Goal: Browse casually

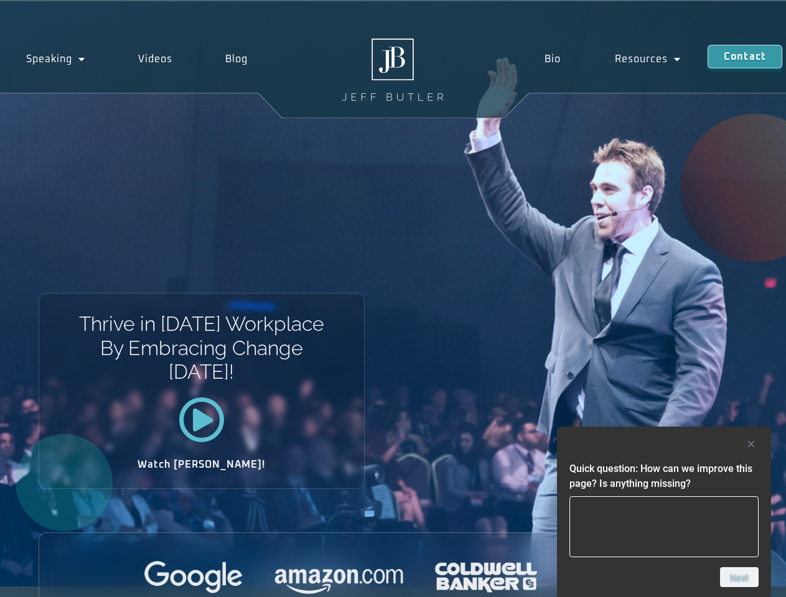
click at [393, 299] on div "Thrive in [DATE] Workplace By Embracing Change [DATE]! Watch [PERSON_NAME]!" at bounding box center [393, 293] width 786 height 585
click at [664, 444] on div at bounding box center [663, 444] width 189 height 15
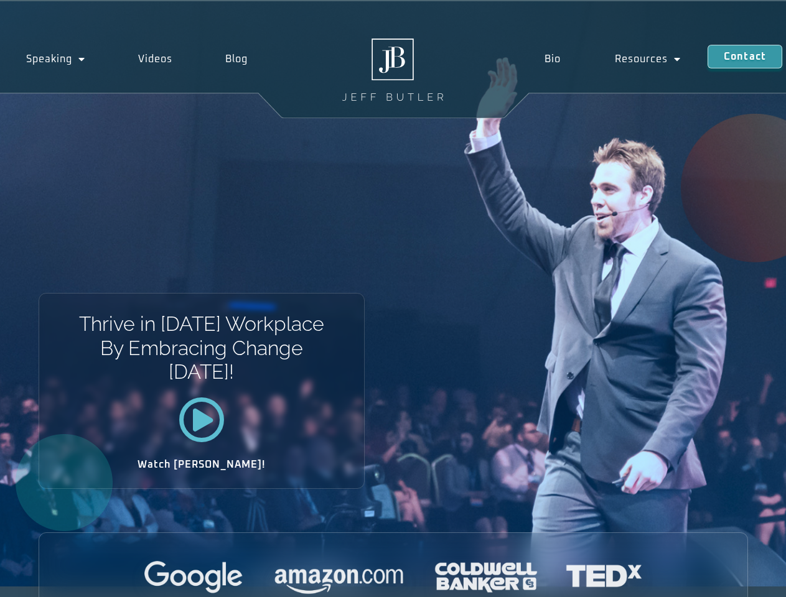
click at [739, 577] on div at bounding box center [393, 578] width 708 height 34
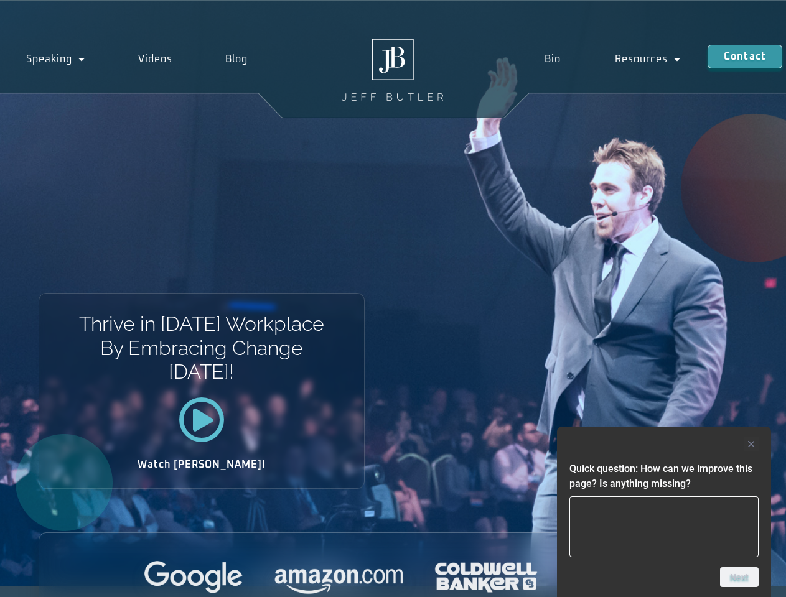
click at [393, 299] on div "Thrive in [DATE] Workplace By Embracing Change [DATE]! Watch [PERSON_NAME]!" at bounding box center [393, 293] width 786 height 585
click at [664, 444] on div at bounding box center [663, 444] width 189 height 15
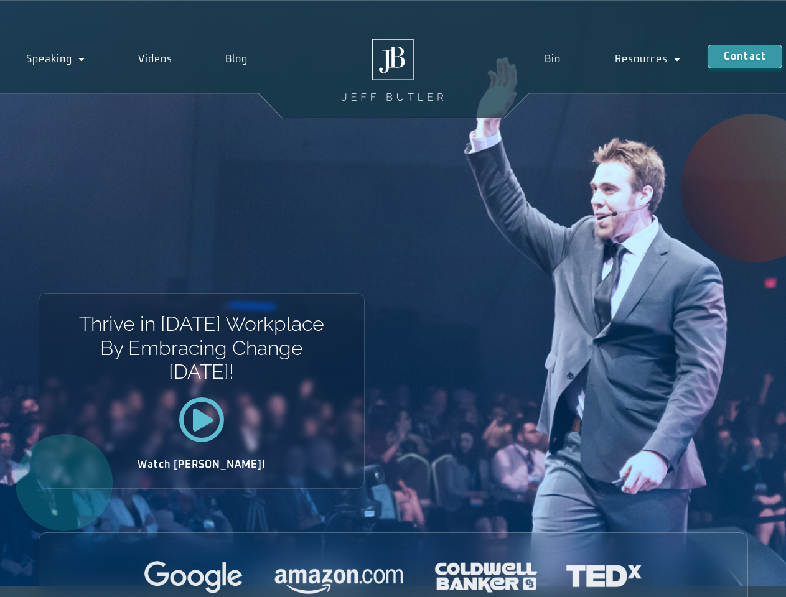
click at [739, 577] on div at bounding box center [393, 578] width 708 height 34
